Goal: Task Accomplishment & Management: Use online tool/utility

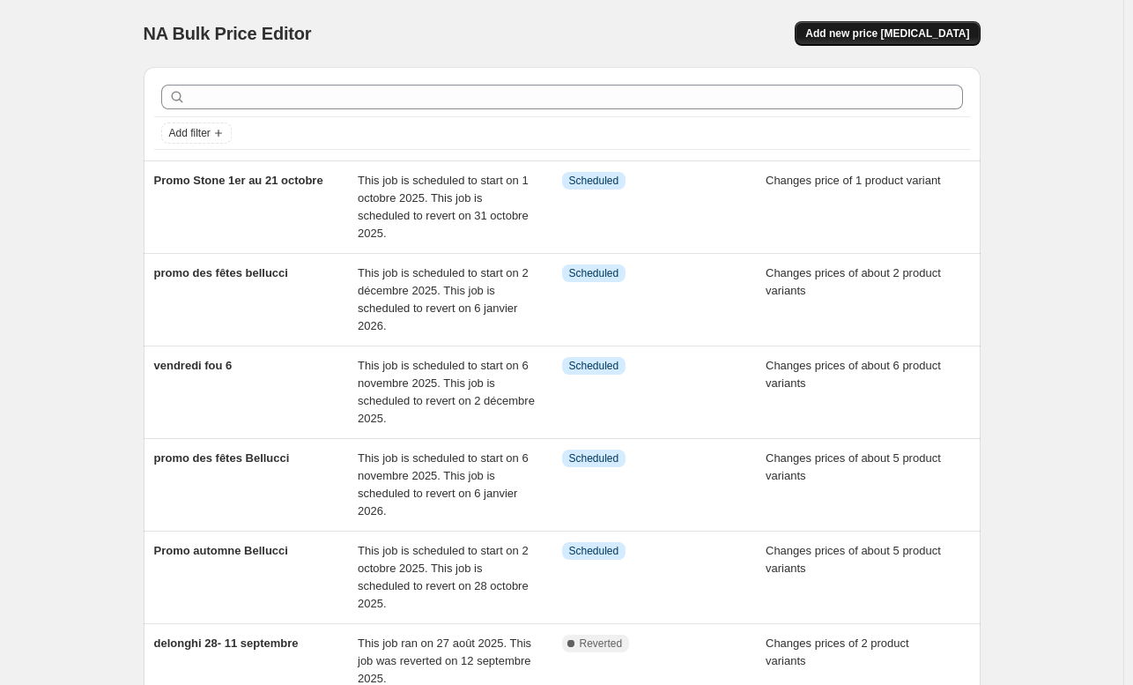
click at [870, 33] on span "Add new price [MEDICAL_DATA]" at bounding box center [887, 33] width 164 height 14
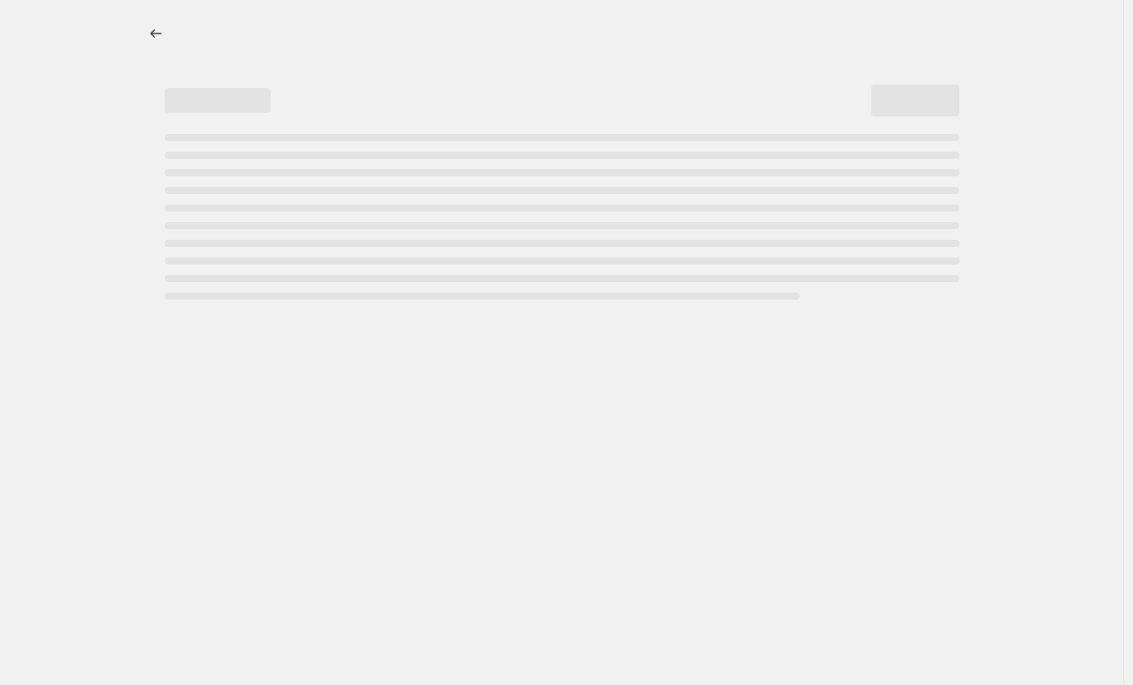
select select "percentage"
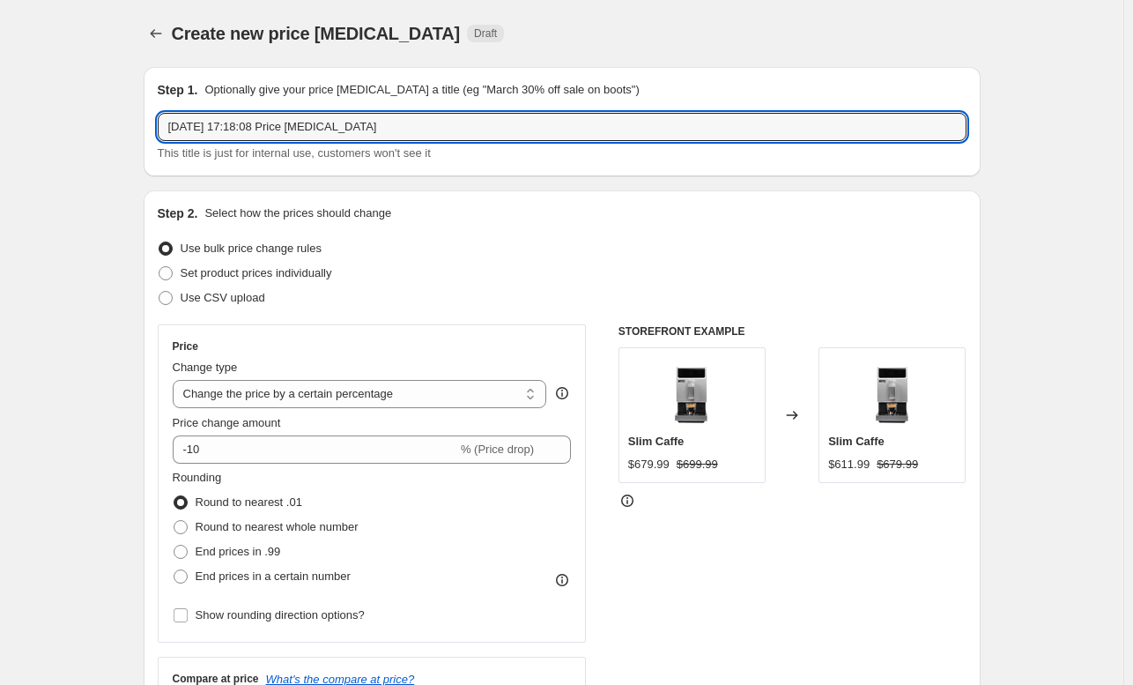
drag, startPoint x: 416, startPoint y: 125, endPoint x: 81, endPoint y: 155, distance: 336.1
drag, startPoint x: 317, startPoint y: 130, endPoint x: 60, endPoint y: 137, distance: 257.3
type input "r"
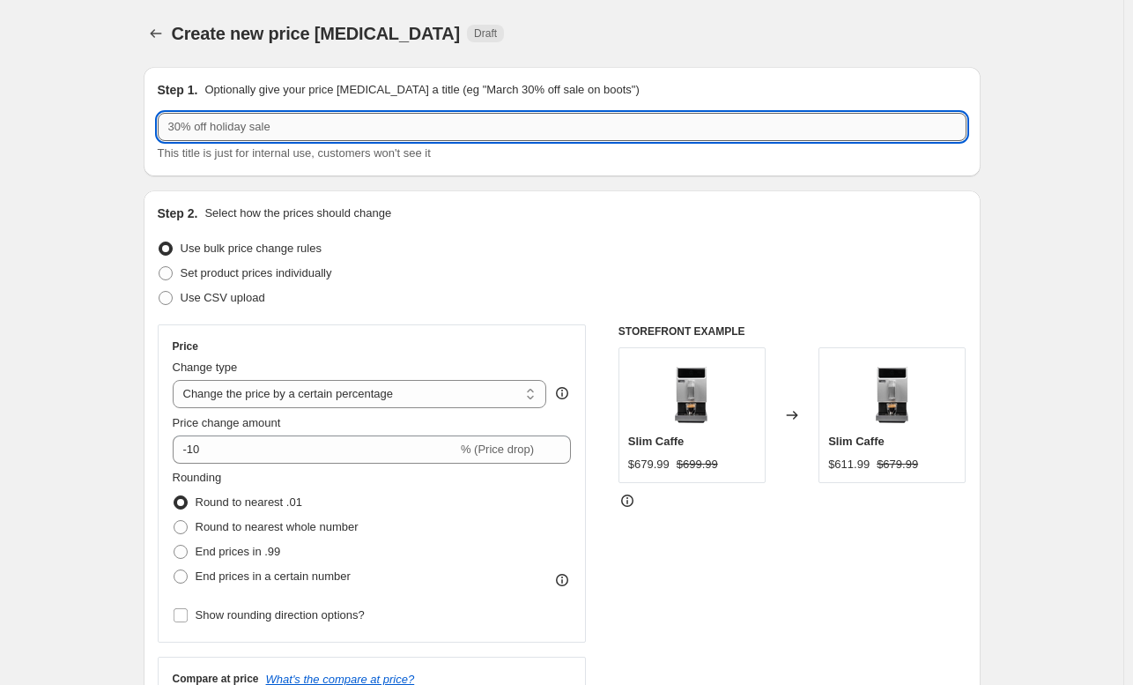
click at [238, 113] on input "text" at bounding box center [562, 127] width 809 height 28
type input "J"
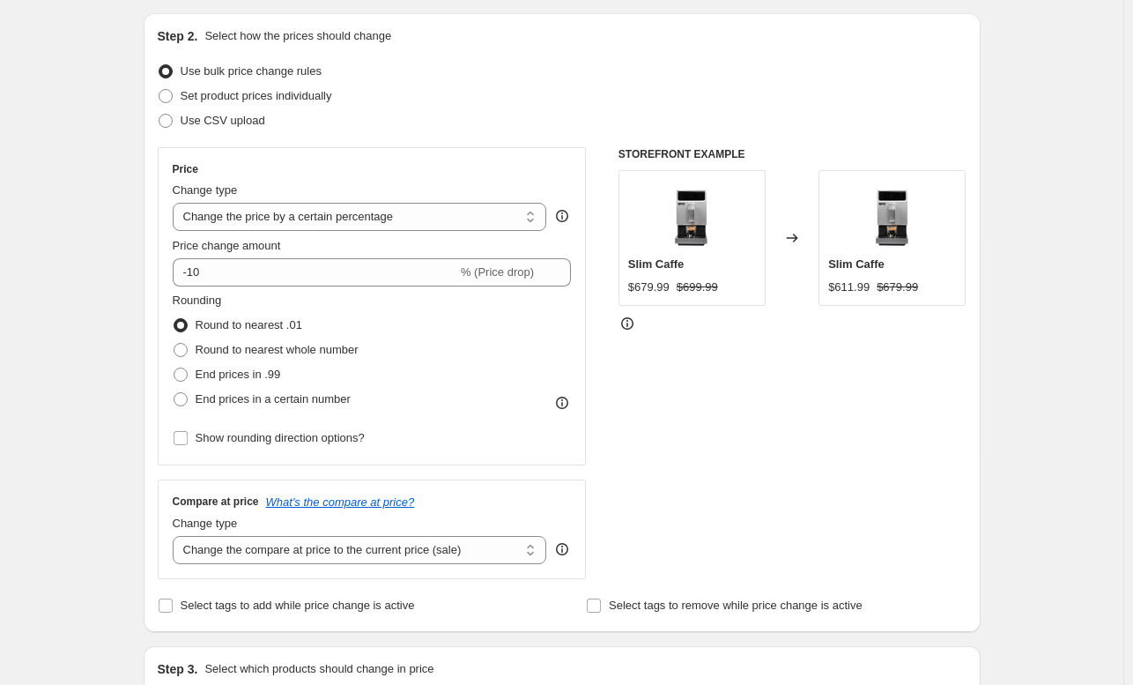
scroll to position [178, 0]
type input "Rabais jura e4 octobre"
click at [307, 211] on select "Change the price to a certain amount Change the price by a certain amount Chang…" at bounding box center [360, 216] width 374 height 28
click at [307, 212] on select "Change the price to a certain amount Change the price by a certain amount Chang…" at bounding box center [360, 216] width 374 height 28
click at [234, 99] on span "Set product prices individually" at bounding box center [257, 94] width 152 height 13
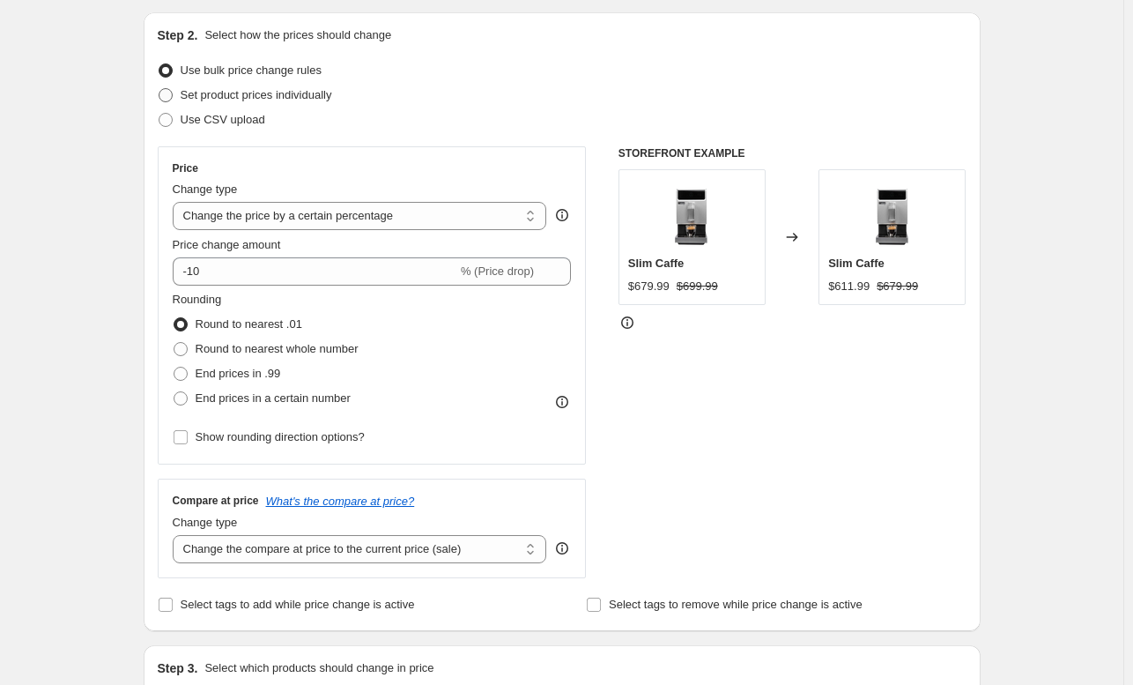
click at [159, 89] on input "Set product prices individually" at bounding box center [159, 88] width 1 height 1
radio input "true"
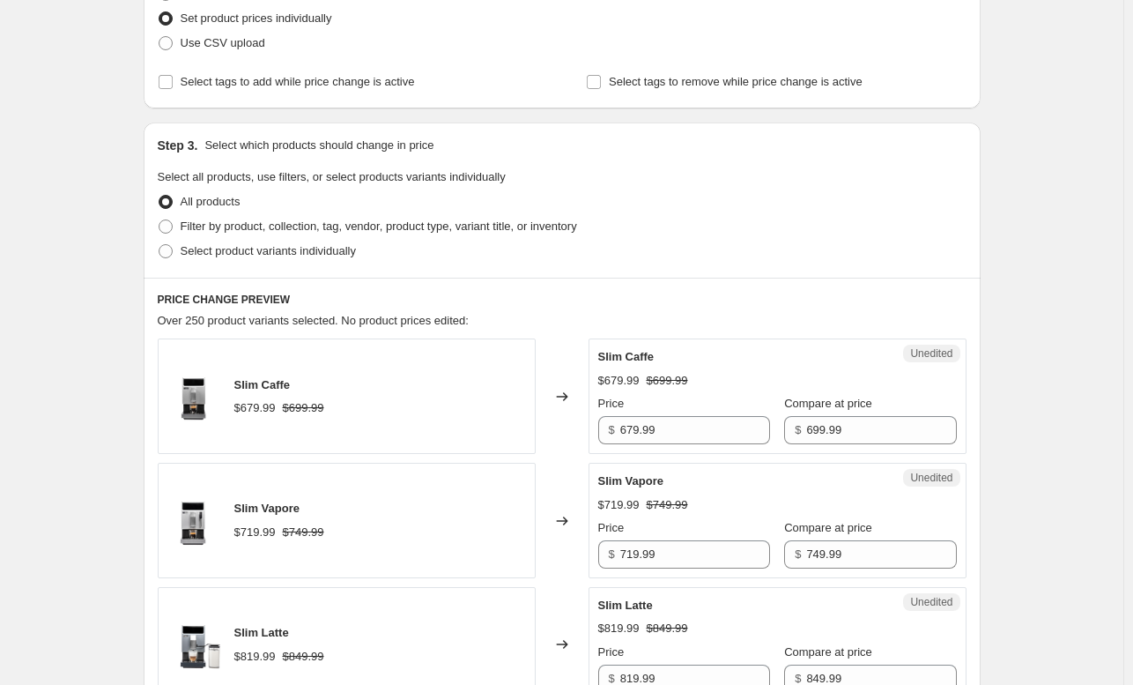
scroll to position [255, 0]
click at [233, 249] on span "Select product variants individually" at bounding box center [268, 249] width 175 height 13
click at [159, 244] on input "Select product variants individually" at bounding box center [159, 243] width 1 height 1
radio input "true"
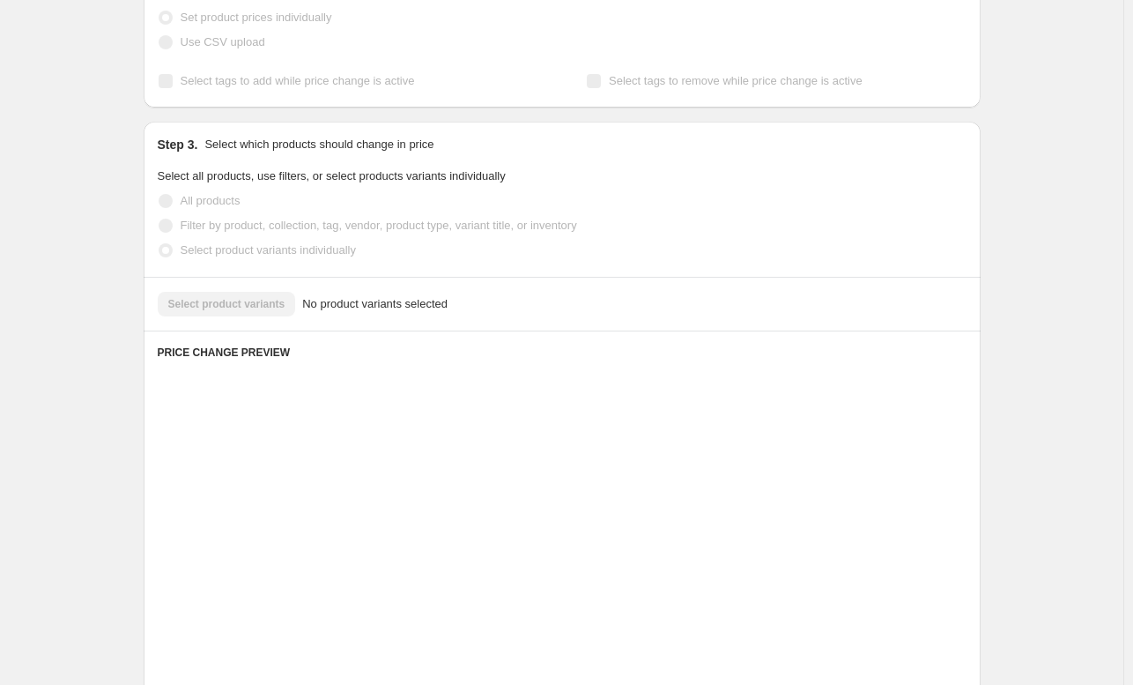
scroll to position [240, 0]
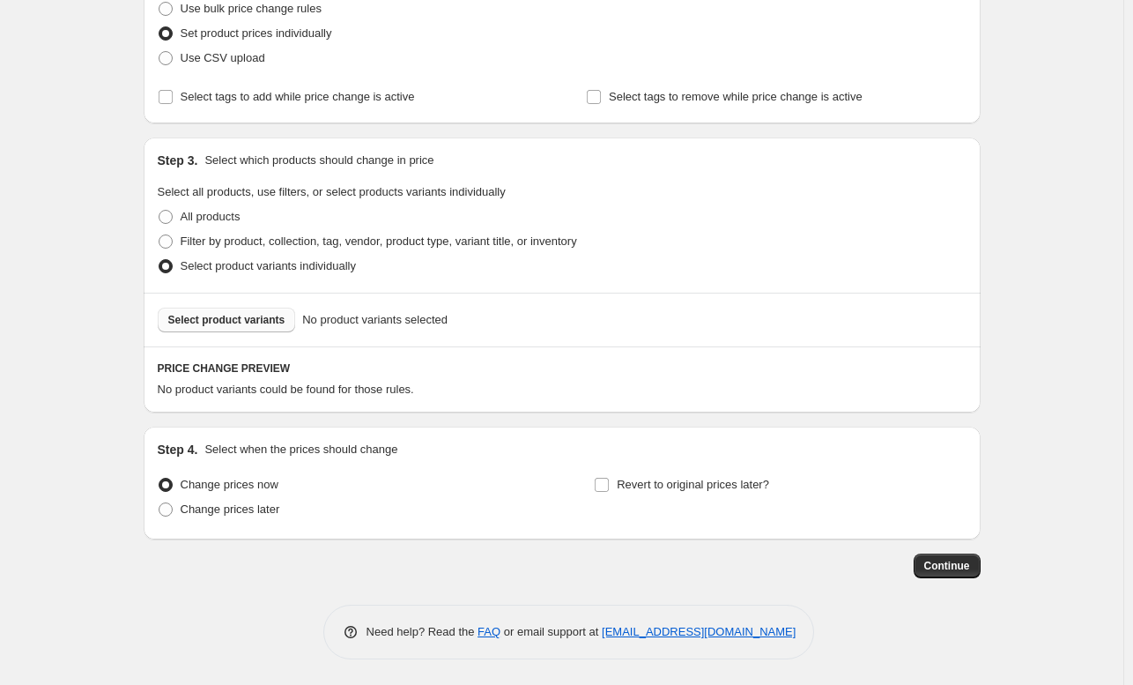
click at [218, 314] on span "Select product variants" at bounding box center [226, 320] width 117 height 14
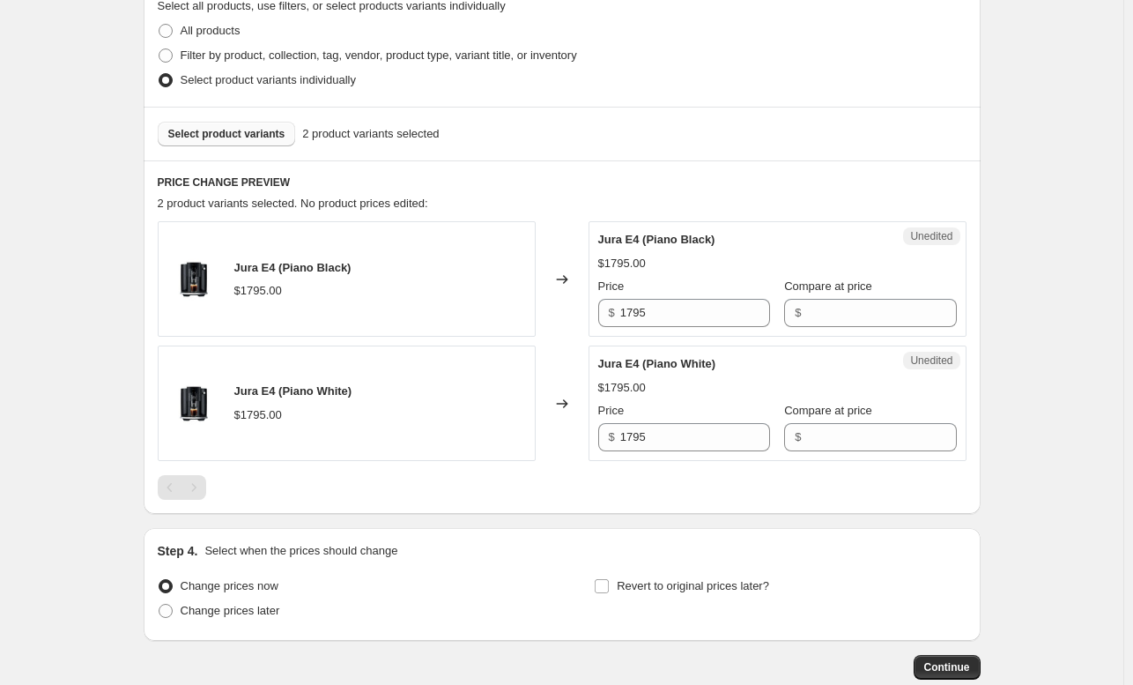
scroll to position [426, 0]
drag, startPoint x: 691, startPoint y: 317, endPoint x: 571, endPoint y: 337, distance: 121.5
click at [571, 337] on div "Jura E4 (Piano Black) $1795.00 Changed to Unedited Jura E4 (Piano Black) $1795.…" at bounding box center [562, 340] width 809 height 240
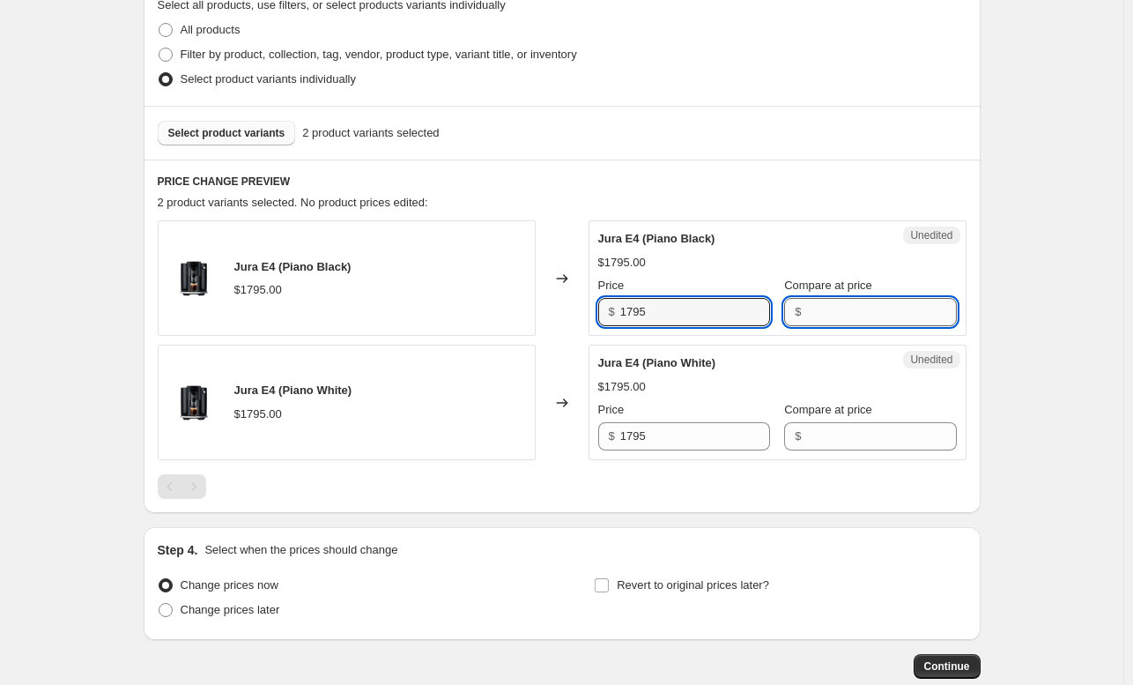
click at [830, 299] on input "Compare at price" at bounding box center [881, 312] width 150 height 28
paste input "1795"
type input "1795"
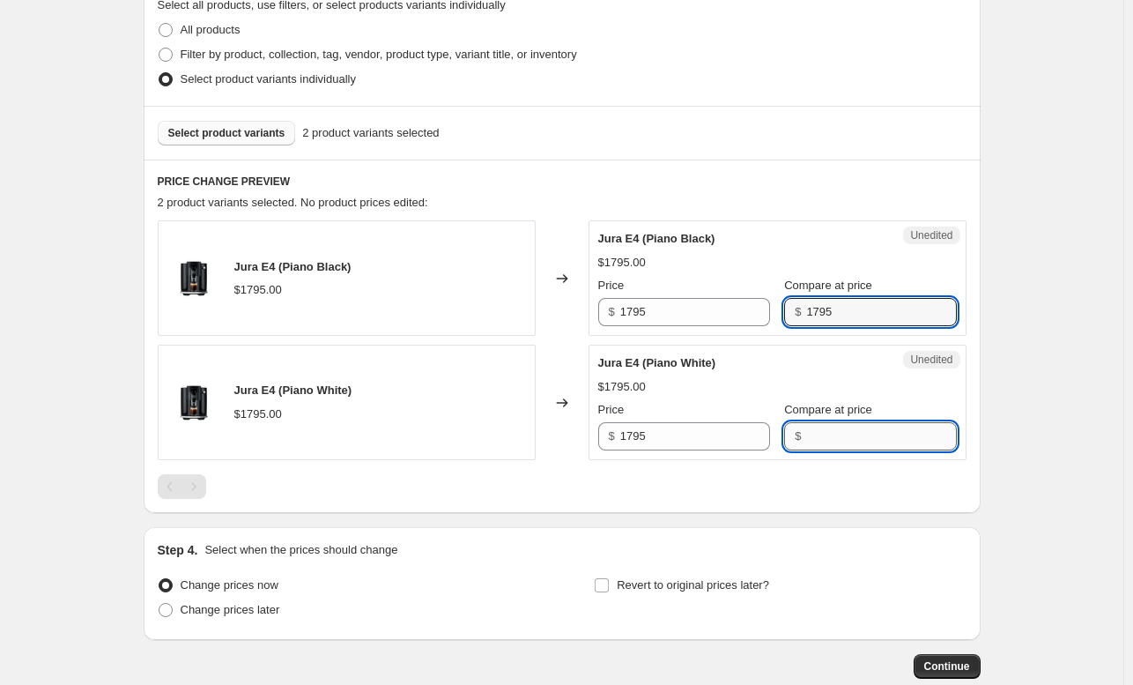
click at [806, 433] on input "Compare at price" at bounding box center [881, 436] width 150 height 28
paste input "1795"
type input "1795"
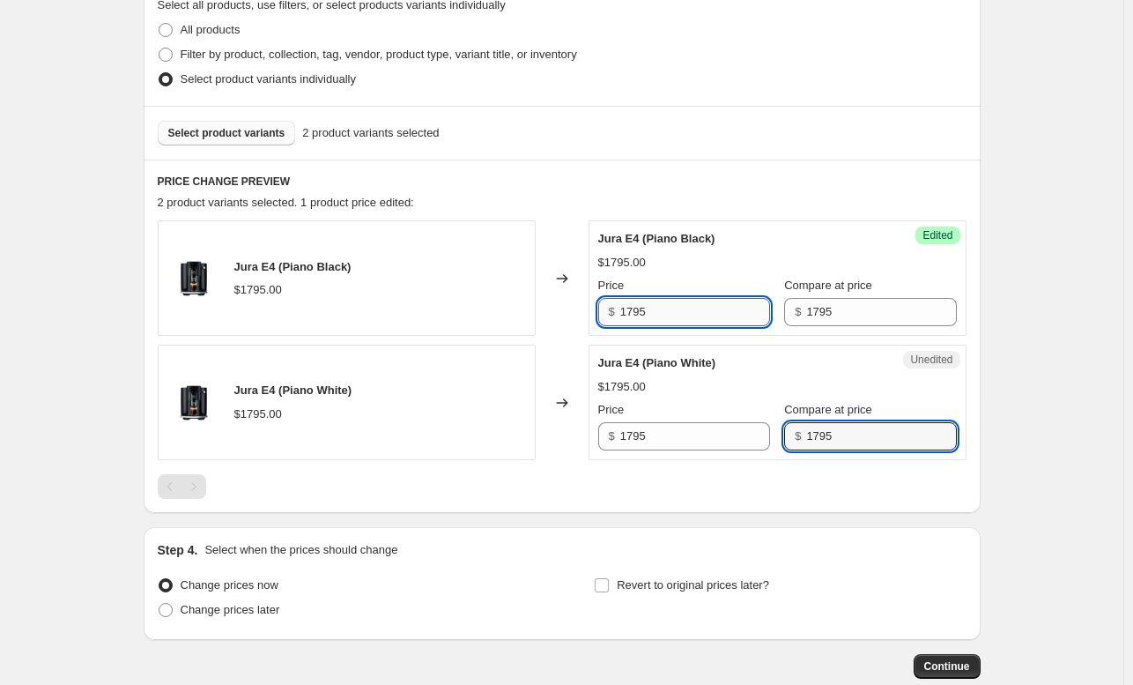
click at [633, 311] on input "1795" at bounding box center [695, 312] width 150 height 28
type input "1695"
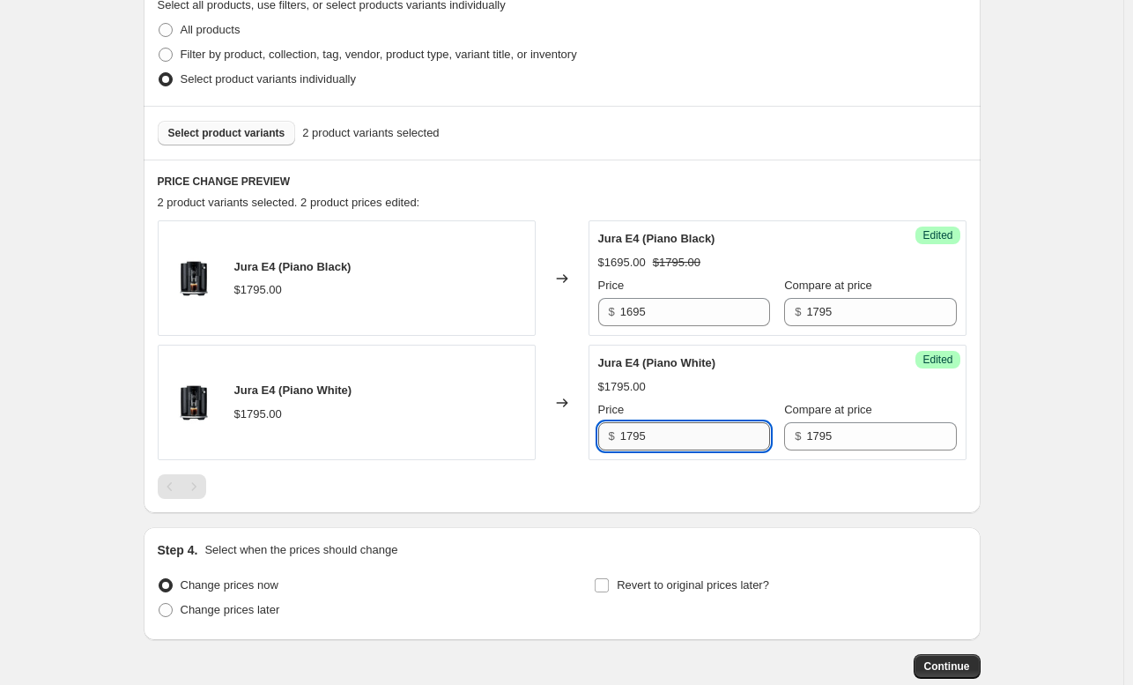
click at [629, 426] on input "1795" at bounding box center [695, 436] width 150 height 28
click at [634, 434] on input "1795" at bounding box center [695, 436] width 150 height 28
type input "1695"
click at [655, 470] on div "Jura E4 (Piano Black) $1795.00 Changed to Success Edited Jura E4 (Piano Black) …" at bounding box center [562, 359] width 809 height 278
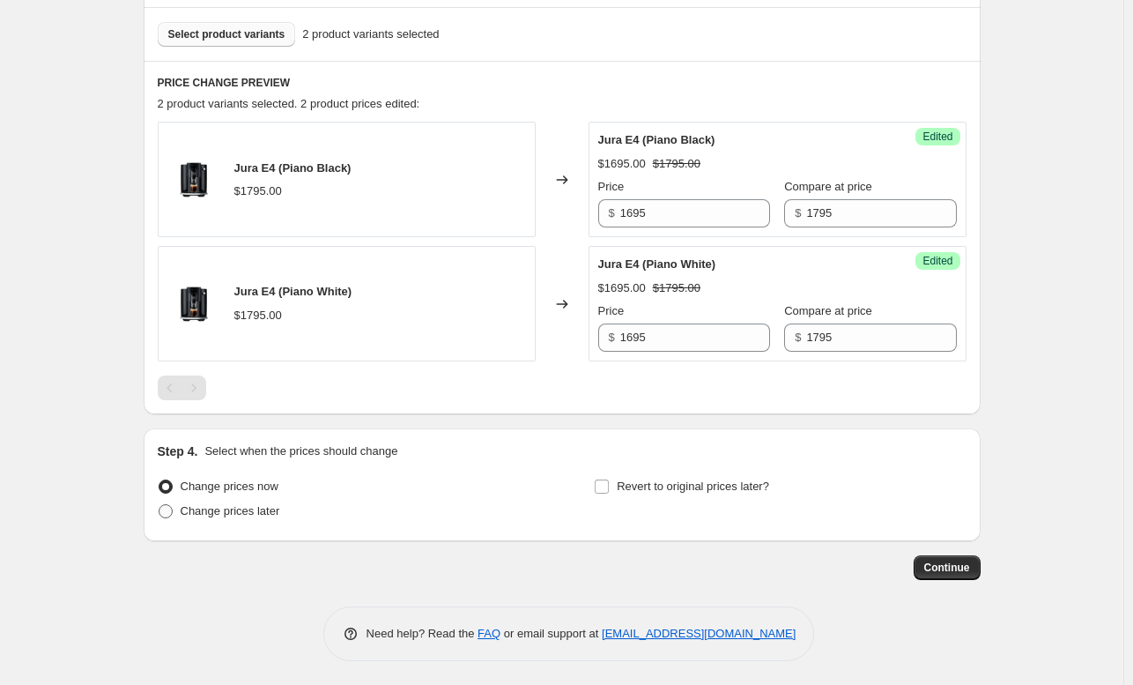
click at [233, 505] on span "Change prices later" at bounding box center [231, 510] width 100 height 13
click at [159, 505] on input "Change prices later" at bounding box center [159, 504] width 1 height 1
radio input "true"
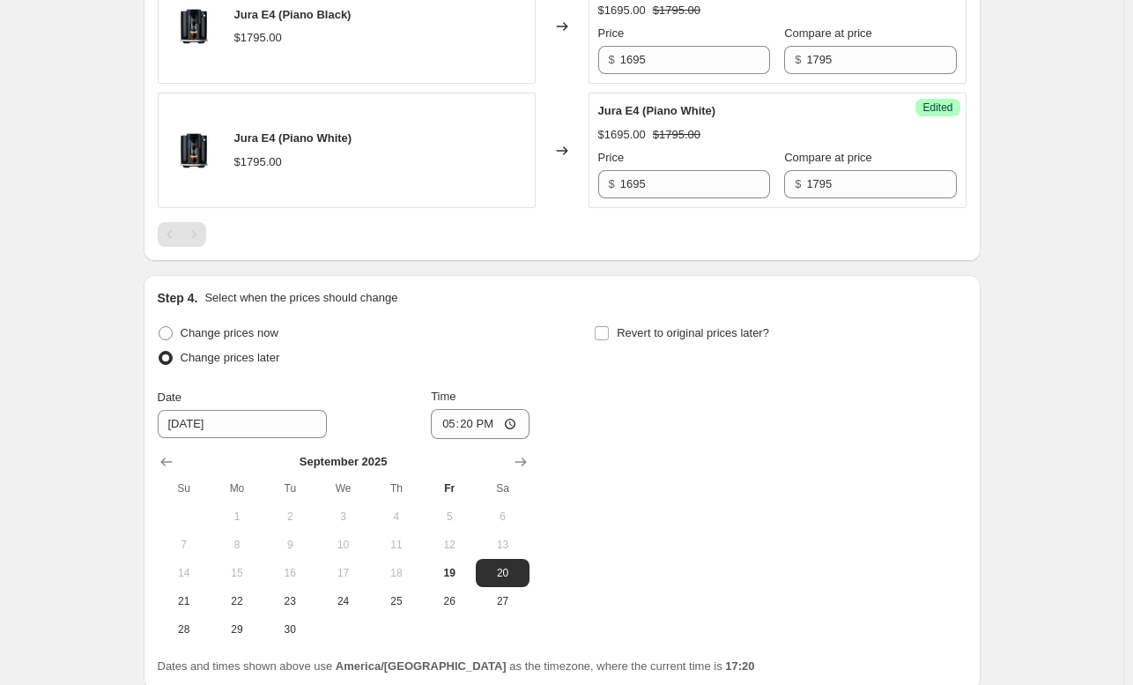
scroll to position [681, 0]
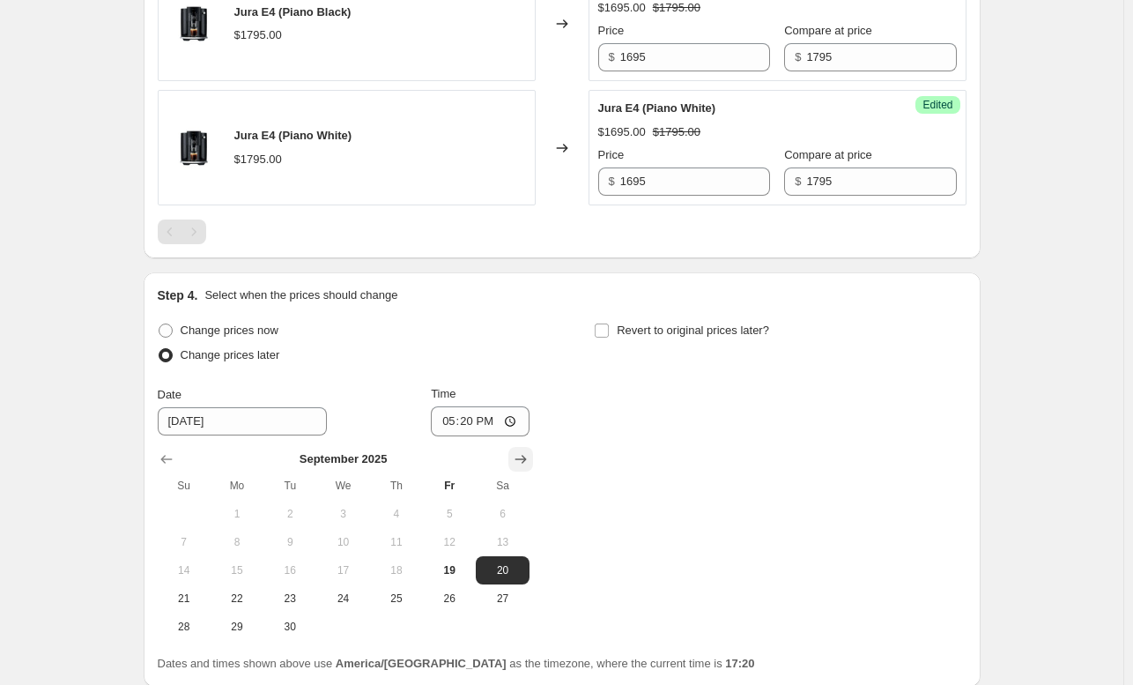
click at [522, 457] on icon "Show next month, October 2025" at bounding box center [521, 459] width 18 height 18
click at [352, 508] on span "1" at bounding box center [342, 514] width 39 height 14
type input "[DATE]"
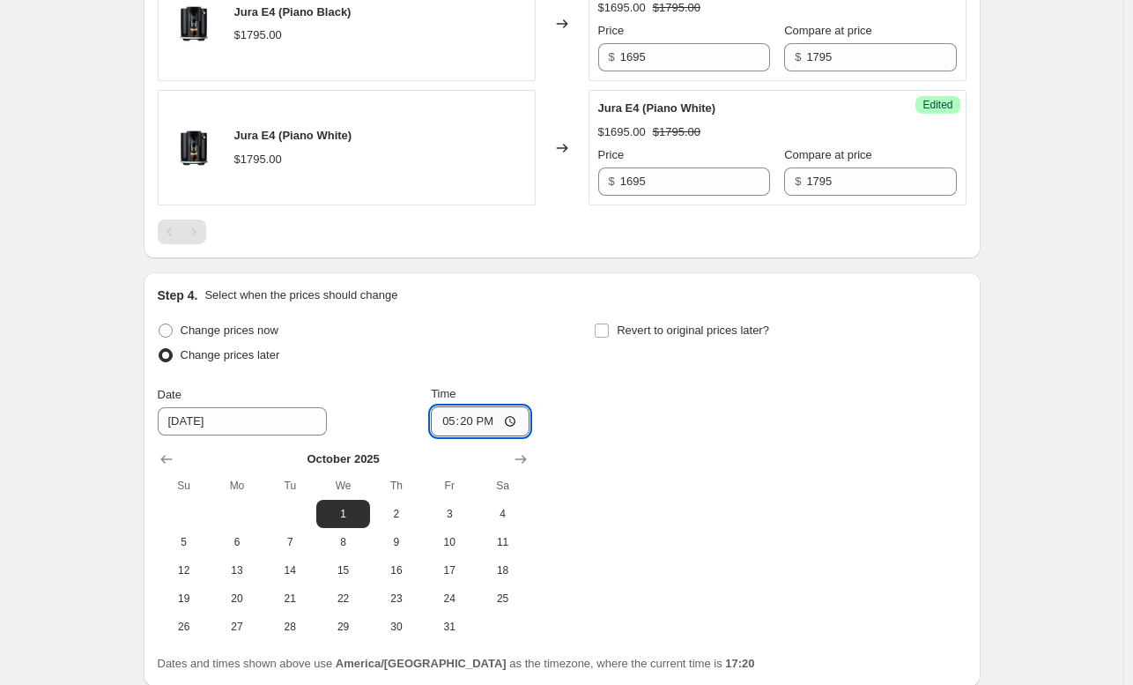
click at [469, 424] on input "17:20" at bounding box center [480, 421] width 99 height 30
type input "00:00"
click at [614, 479] on div "Change prices now Change prices later Date [DATE] Time 00:00 [DATE] Su Mo Tu We…" at bounding box center [562, 479] width 809 height 322
click at [610, 318] on label "Revert to original prices later?" at bounding box center [681, 330] width 175 height 25
click at [609, 323] on input "Revert to original prices later?" at bounding box center [602, 330] width 14 height 14
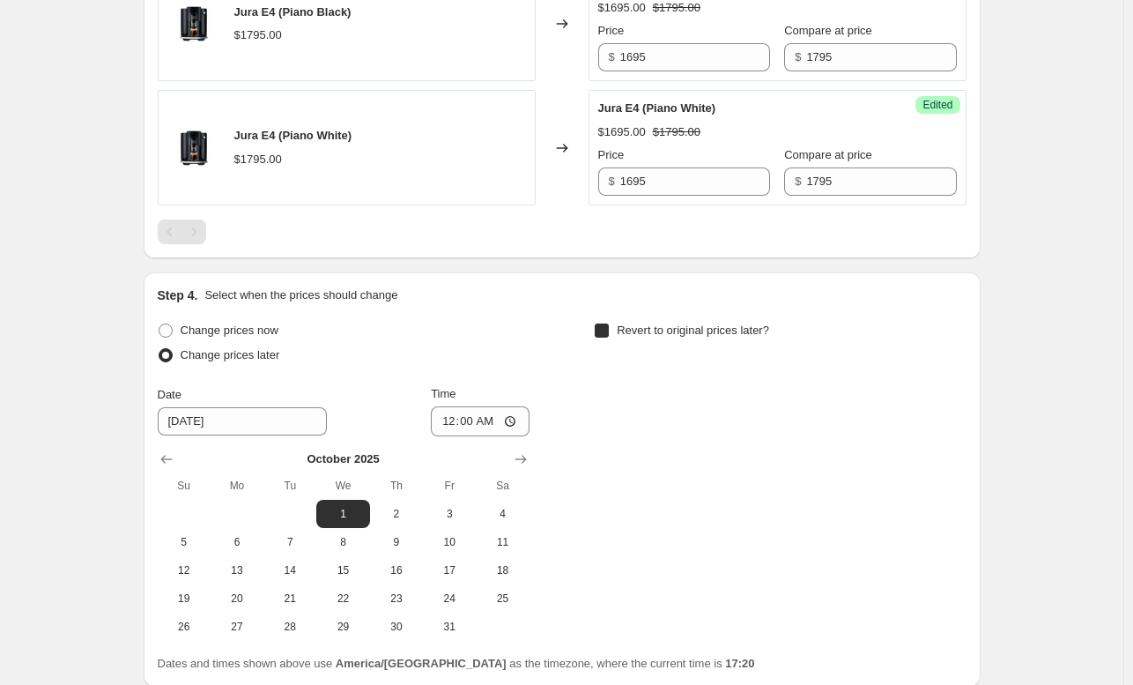
checkbox input "true"
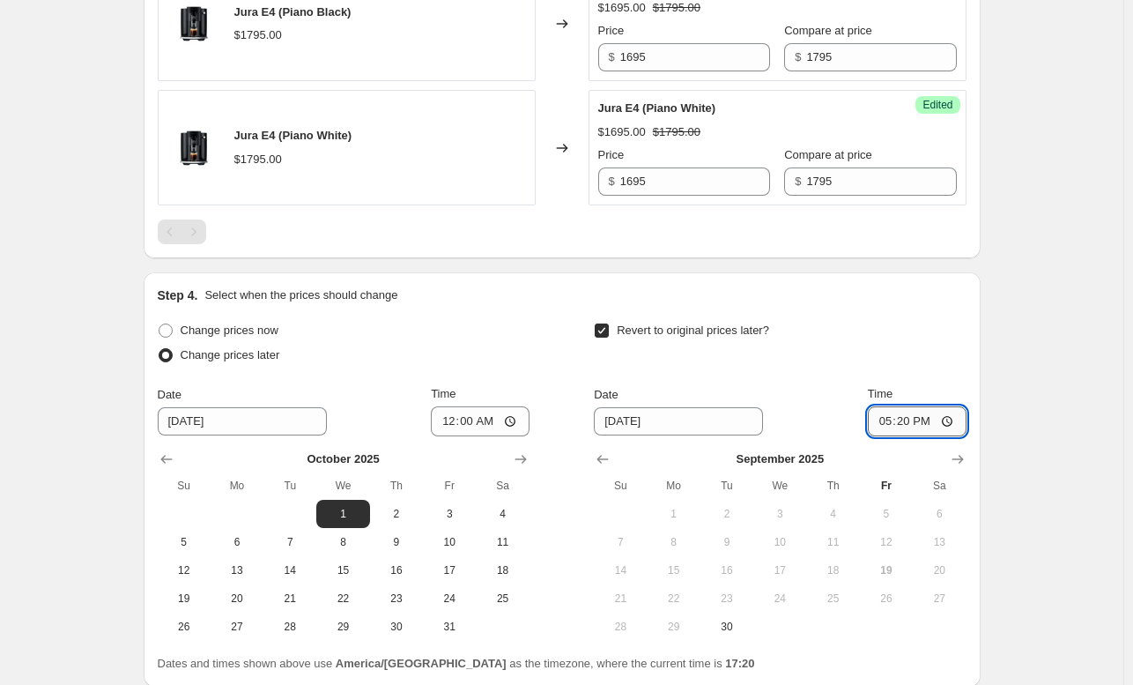
click at [929, 422] on input "17:20" at bounding box center [917, 421] width 99 height 30
click at [899, 417] on input "17:20" at bounding box center [917, 421] width 99 height 30
click at [933, 406] on input "17:20" at bounding box center [917, 421] width 99 height 30
click at [910, 417] on input "17:20" at bounding box center [917, 421] width 99 height 30
type input "23:59"
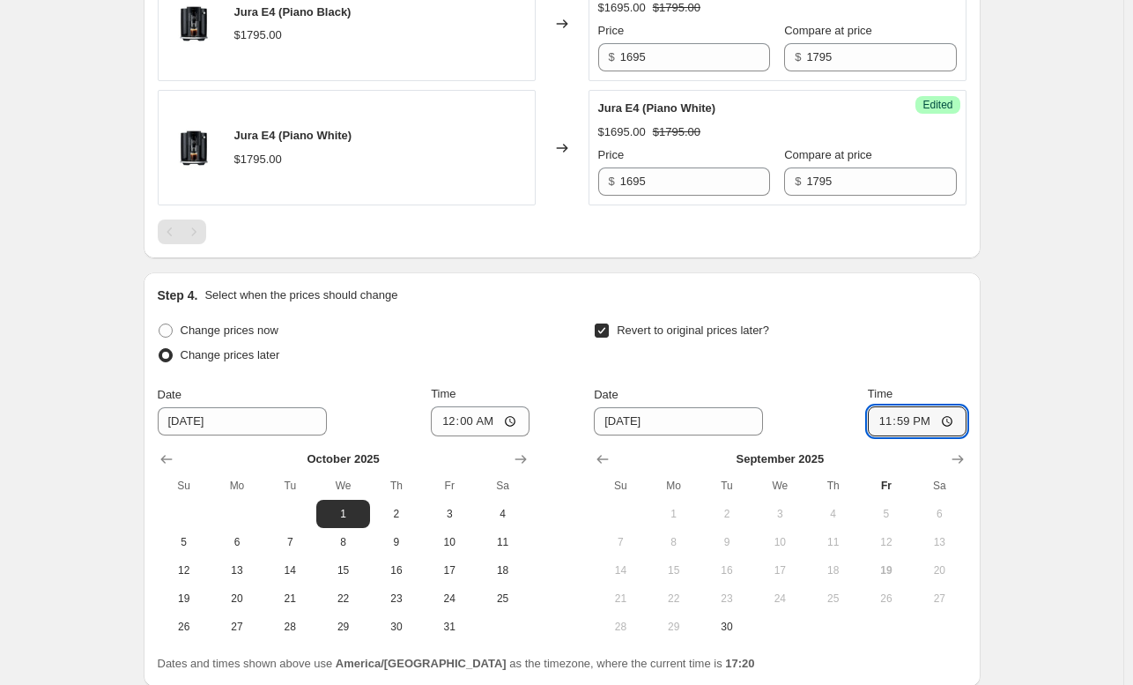
click at [981, 341] on div "Step 4. Select when the prices should change Change prices now Change prices la…" at bounding box center [562, 479] width 837 height 414
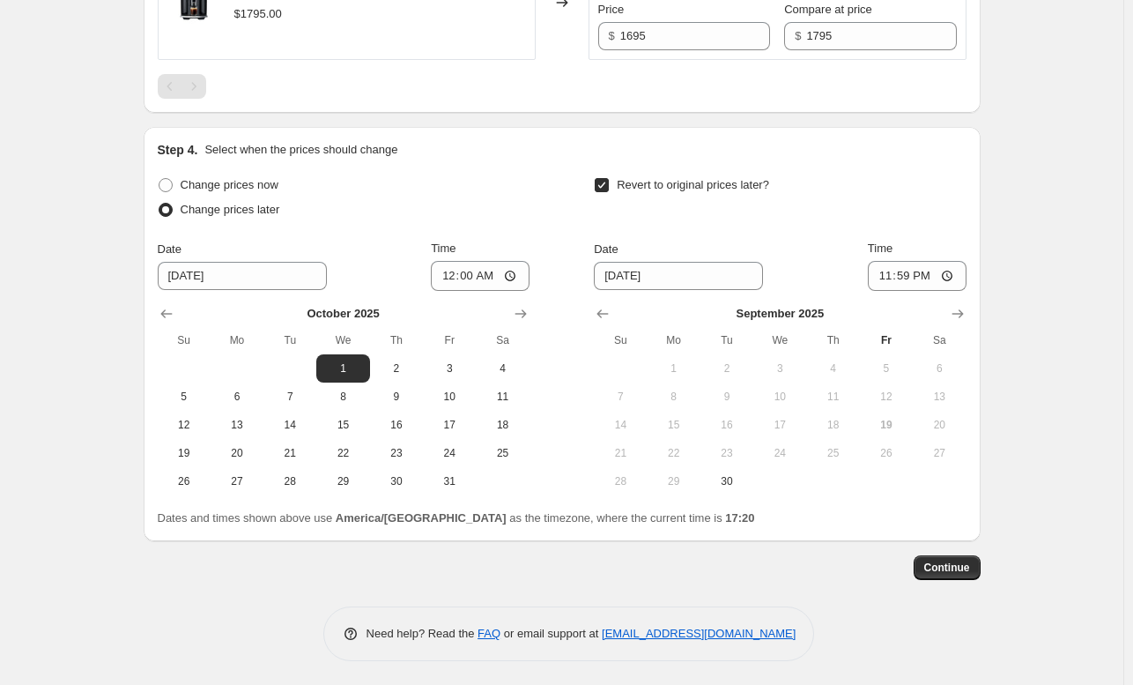
scroll to position [825, 0]
click at [944, 575] on button "Continue" at bounding box center [947, 568] width 67 height 25
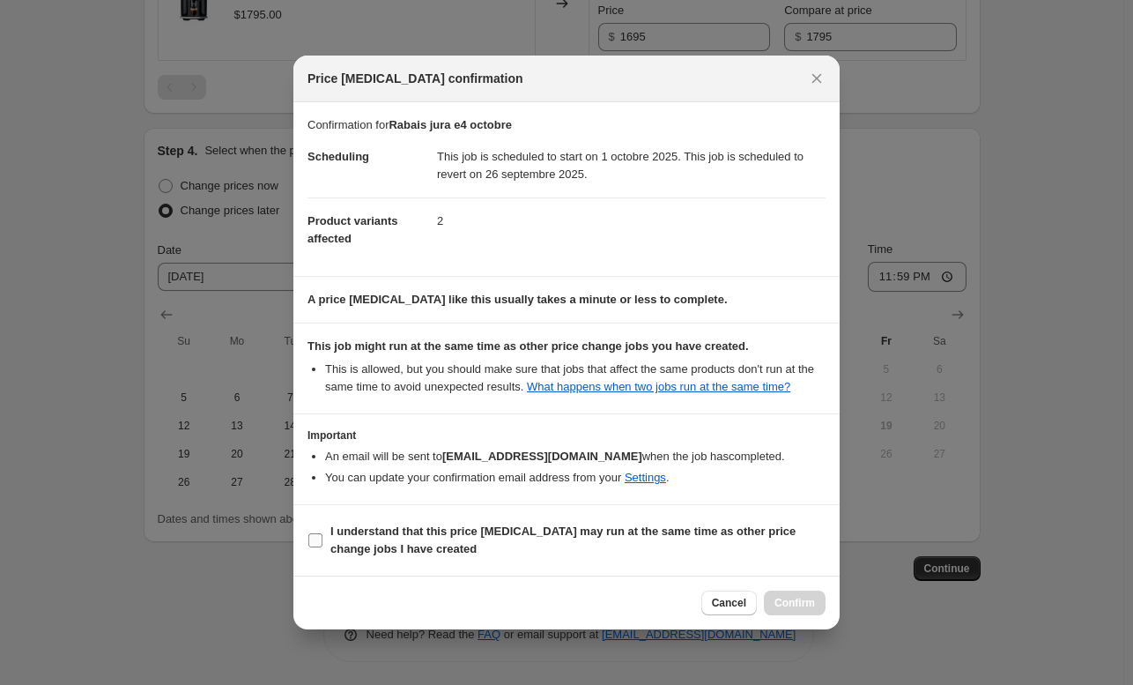
click at [488, 540] on span "I understand that this price [MEDICAL_DATA] may run at the same time as other p…" at bounding box center [577, 539] width 495 height 35
click at [322, 540] on input "I understand that this price [MEDICAL_DATA] may run at the same time as other p…" at bounding box center [315, 540] width 14 height 14
checkbox input "true"
click at [782, 595] on button "Confirm" at bounding box center [795, 602] width 62 height 25
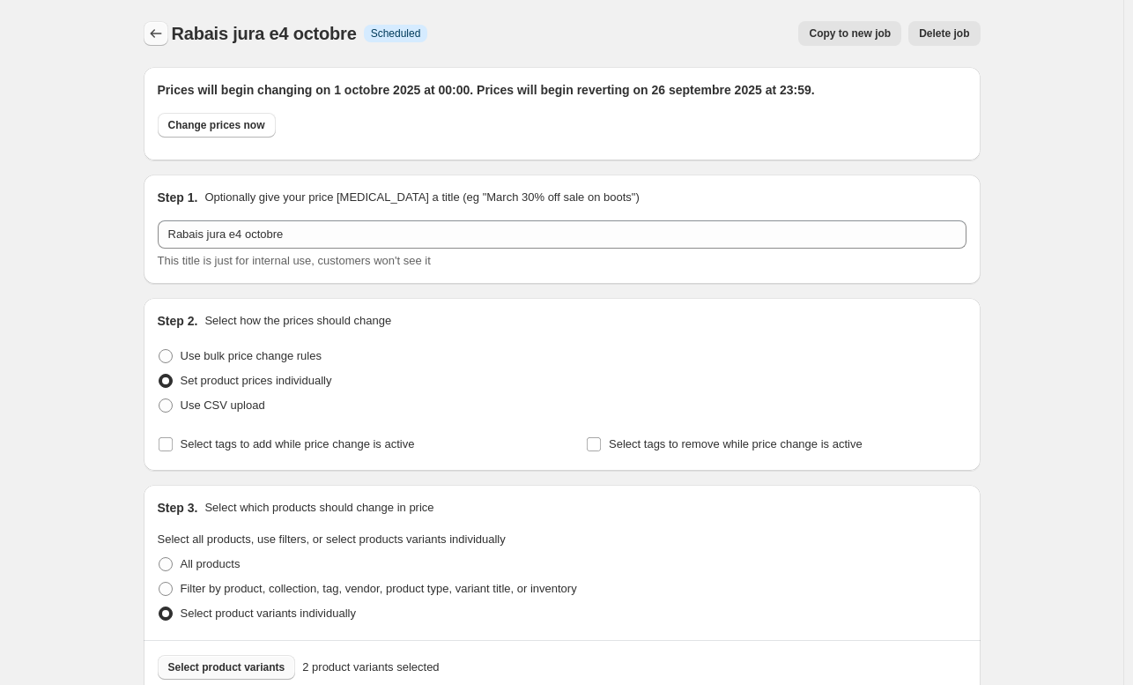
click at [165, 36] on icon "Price change jobs" at bounding box center [156, 34] width 18 height 18
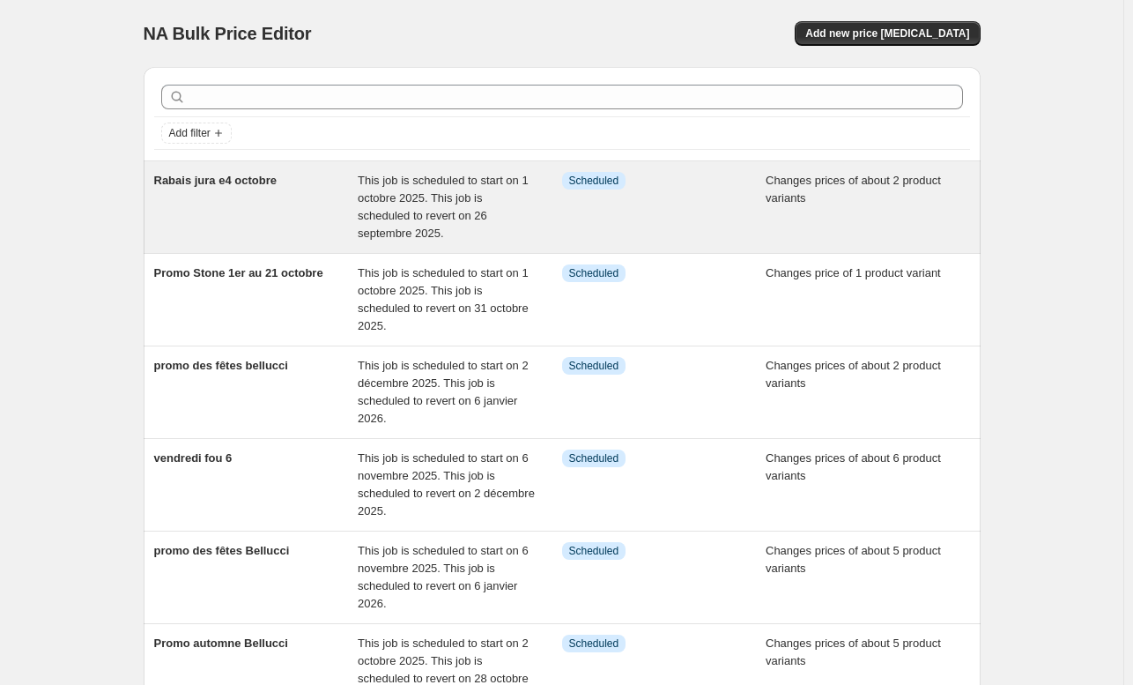
click at [202, 202] on div "Rabais jura e4 octobre" at bounding box center [256, 207] width 204 height 70
